Goal: Task Accomplishment & Management: Use online tool/utility

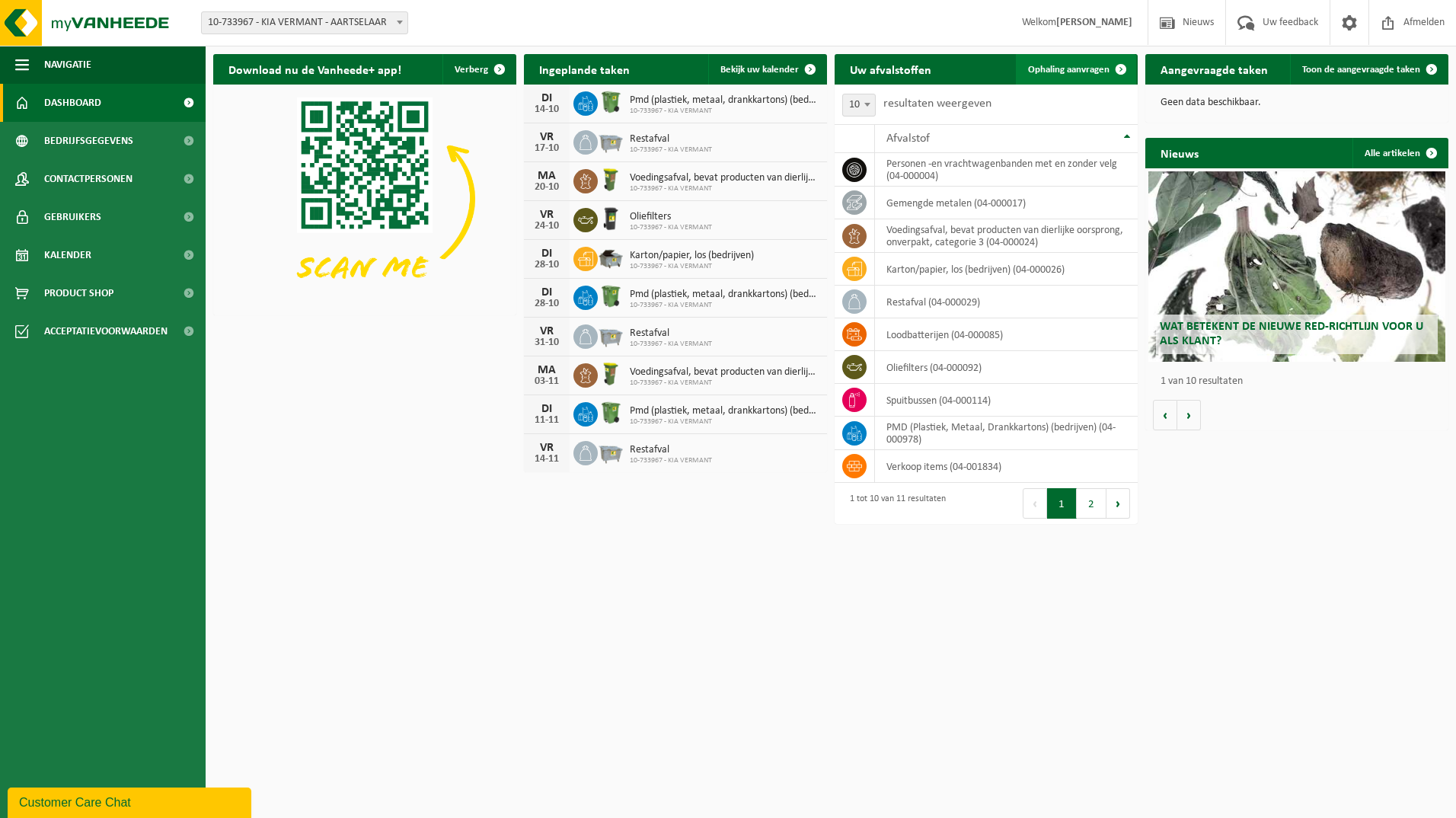
click at [1105, 65] on span at bounding box center [1120, 69] width 30 height 30
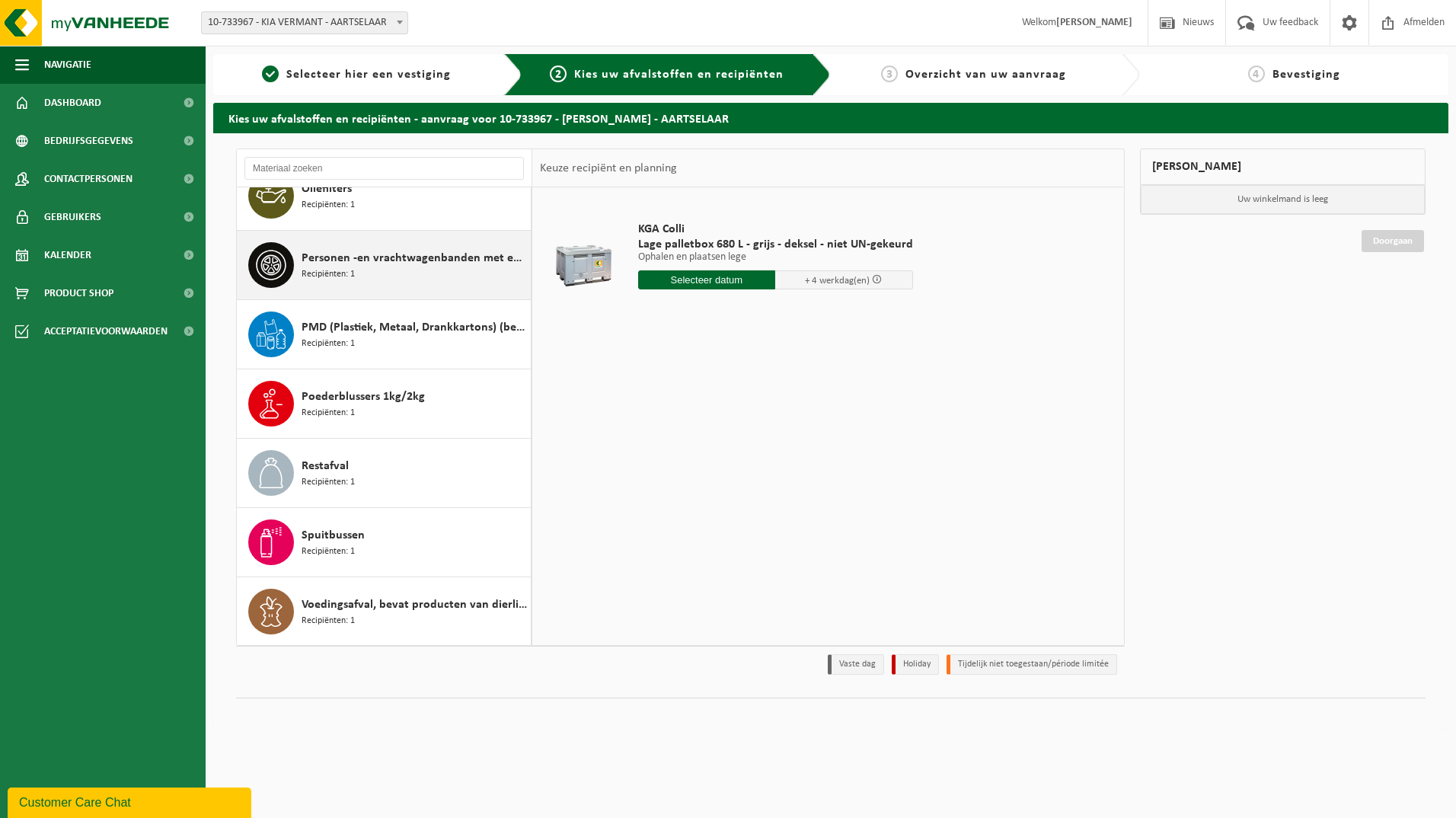
scroll to position [235, 0]
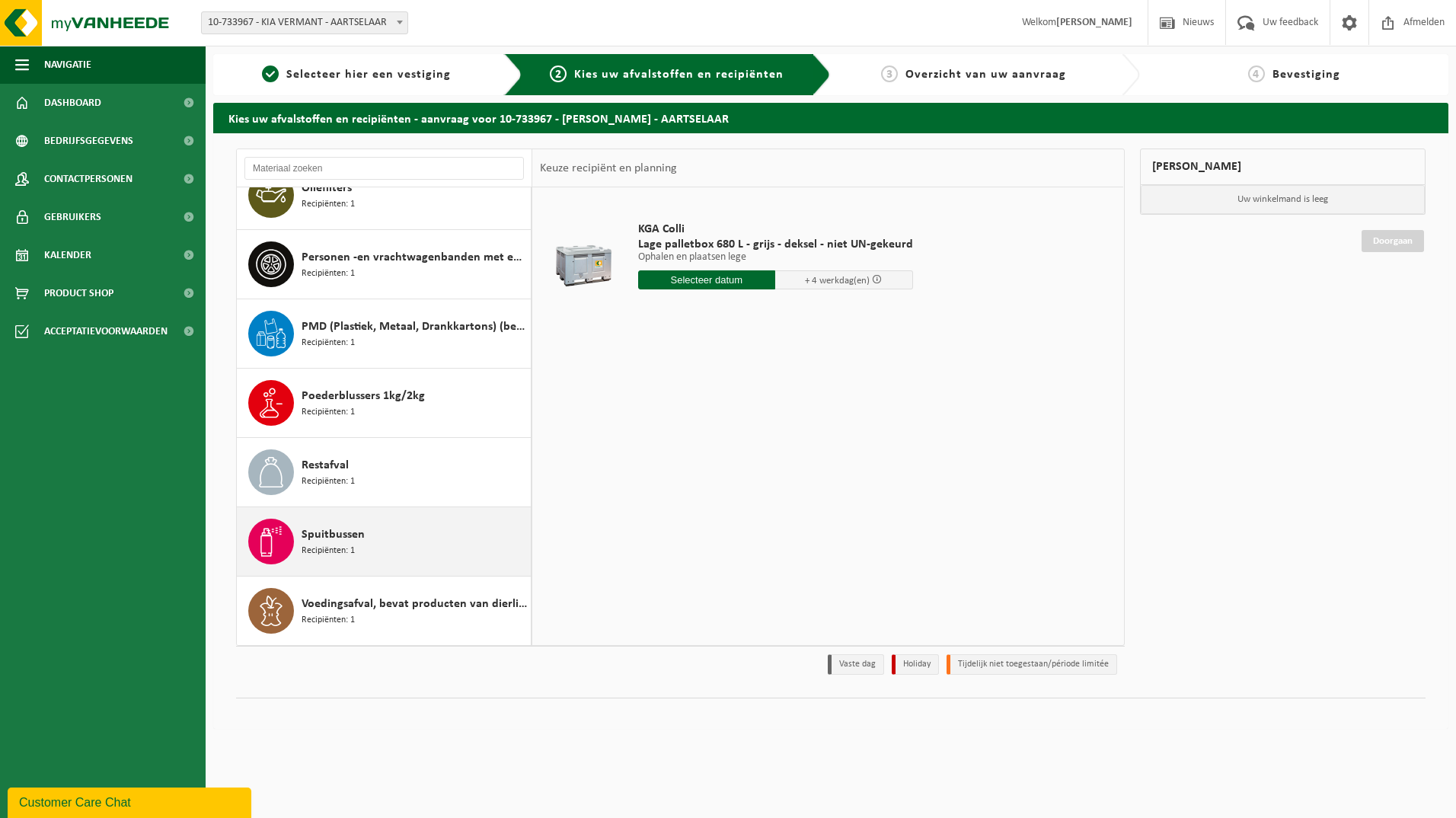
click at [317, 539] on span "Spuitbussen" at bounding box center [332, 535] width 63 height 18
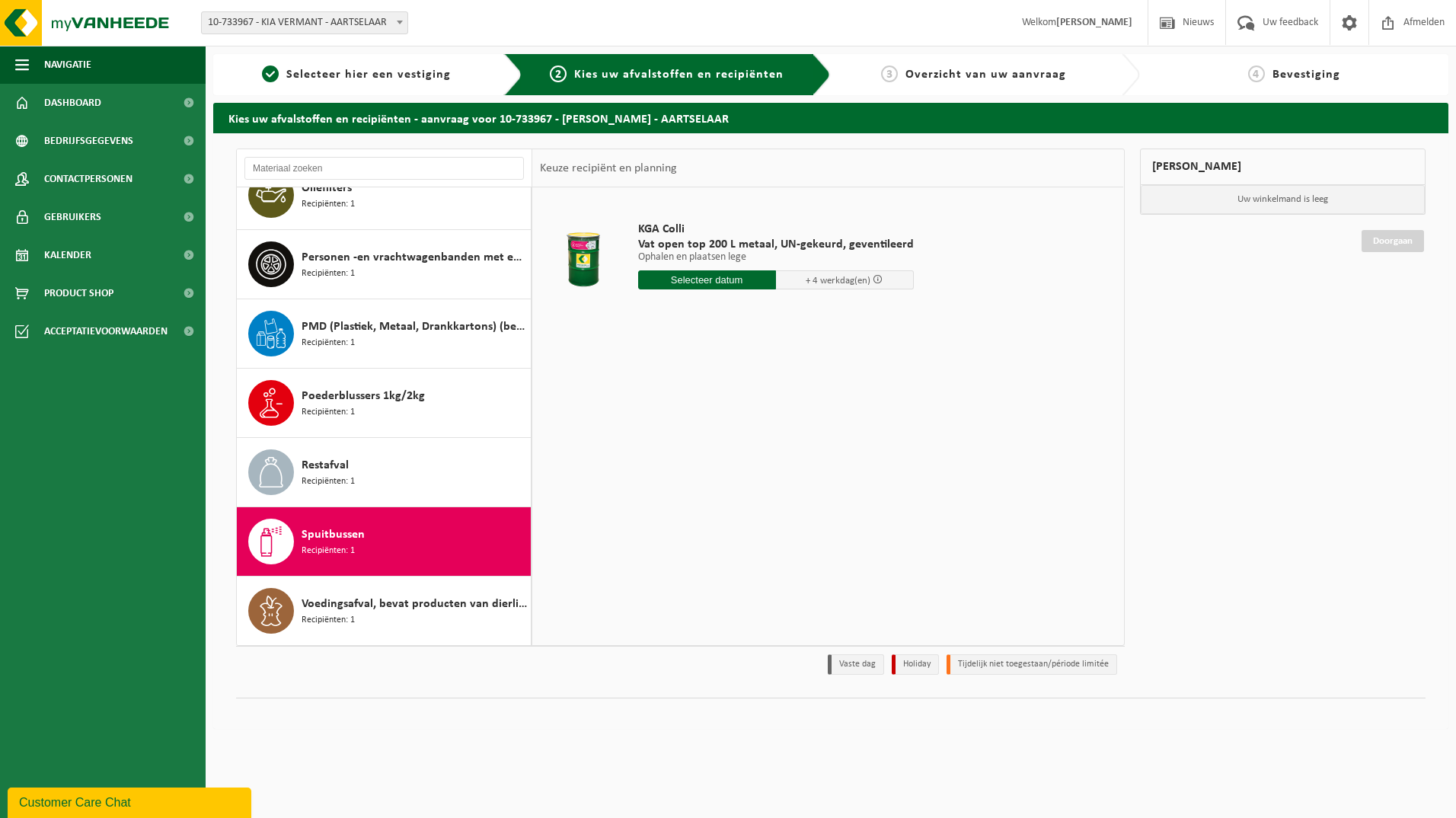
click at [717, 278] on input "text" at bounding box center [707, 280] width 138 height 19
click at [761, 415] on div "17" at bounding box center [758, 415] width 26 height 25
type input "Van 2025-10-17"
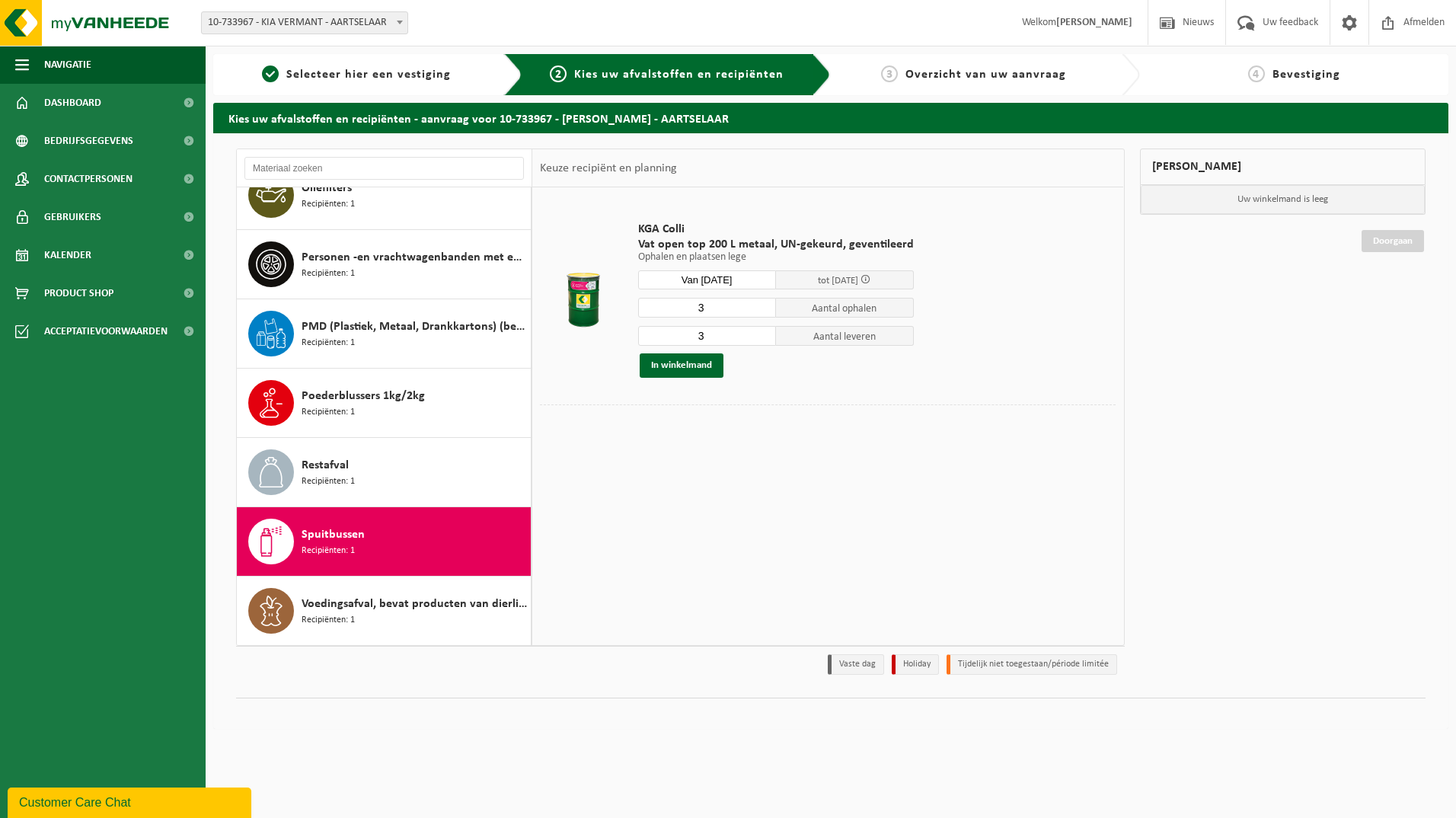
click at [738, 304] on input "3" at bounding box center [707, 308] width 138 height 20
type input "2"
click at [712, 332] on input "3" at bounding box center [707, 336] width 138 height 20
type input "2"
click at [686, 363] on button "In winkelmand" at bounding box center [681, 366] width 84 height 25
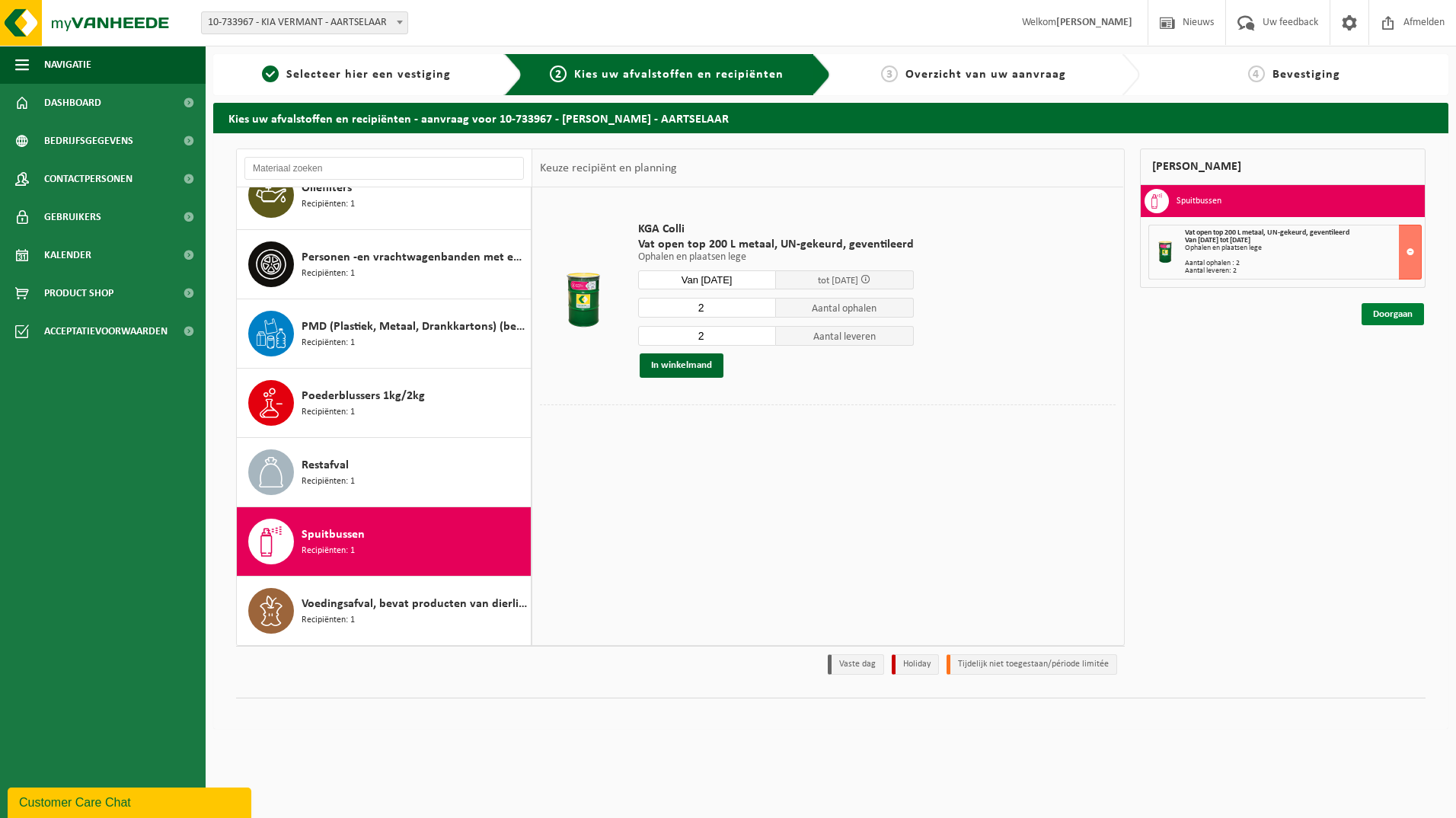
click at [1385, 314] on link "Doorgaan" at bounding box center [1393, 314] width 62 height 22
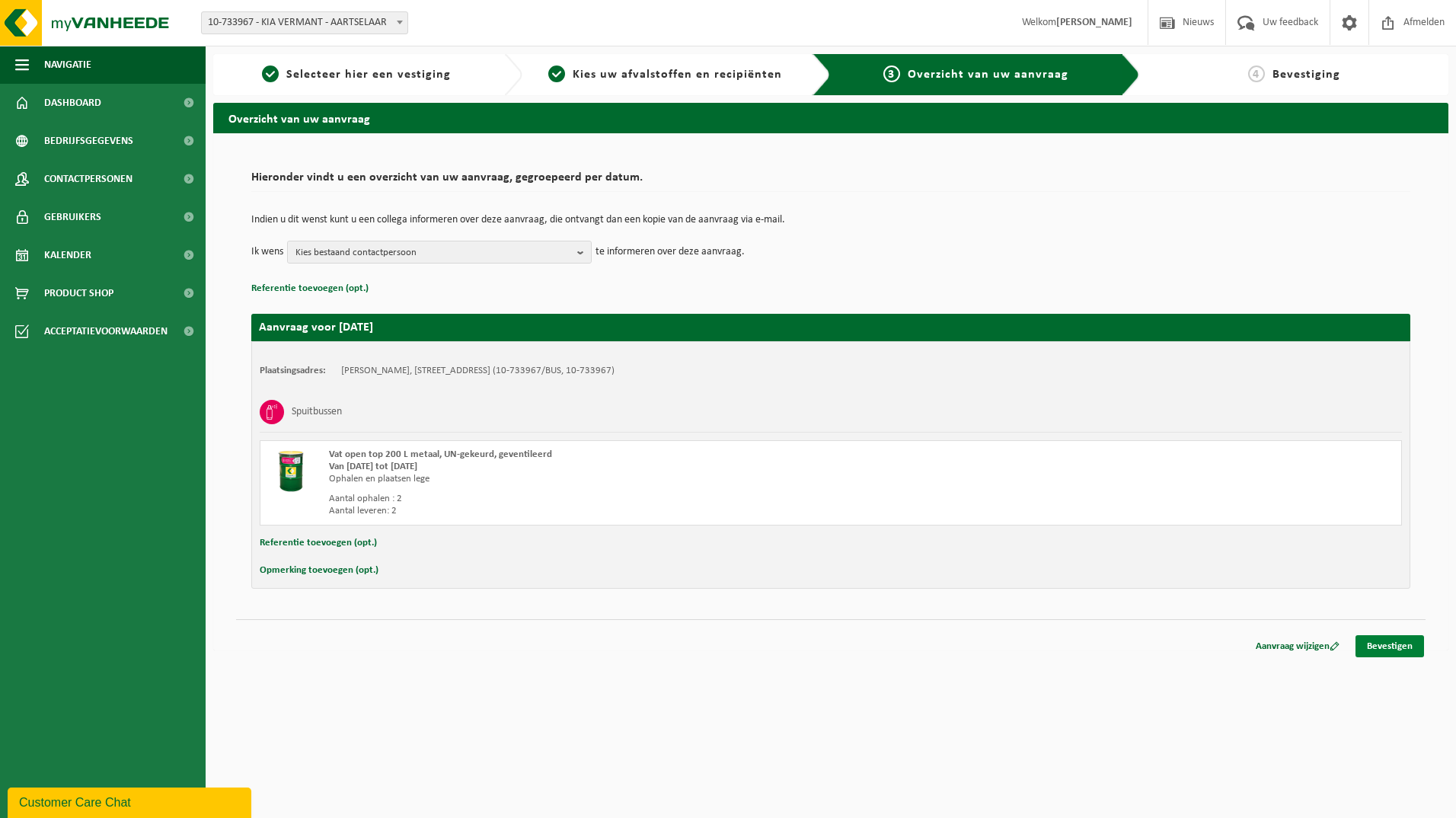
click at [1366, 643] on link "Bevestigen" at bounding box center [1389, 646] width 69 height 22
